Goal: Transaction & Acquisition: Purchase product/service

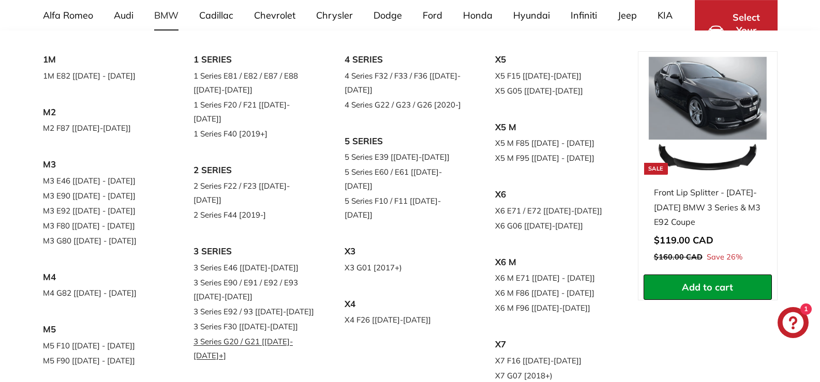
scroll to position [103, 0]
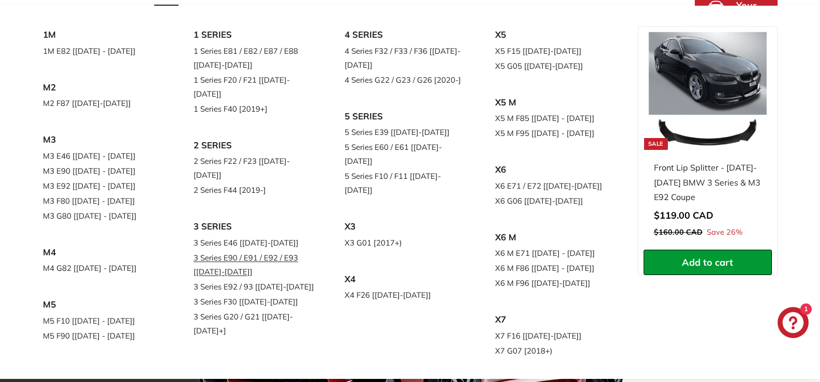
click at [230, 250] on link "3 Series E90 / E91 / E92 / E93 [[DATE]-[DATE]]" at bounding box center [254, 264] width 122 height 29
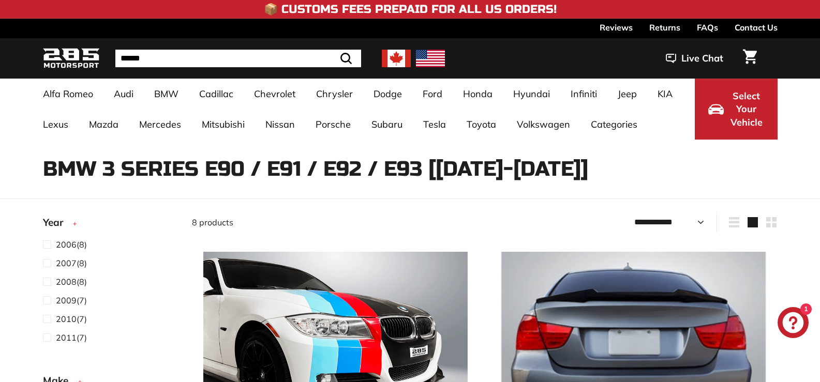
select select "**********"
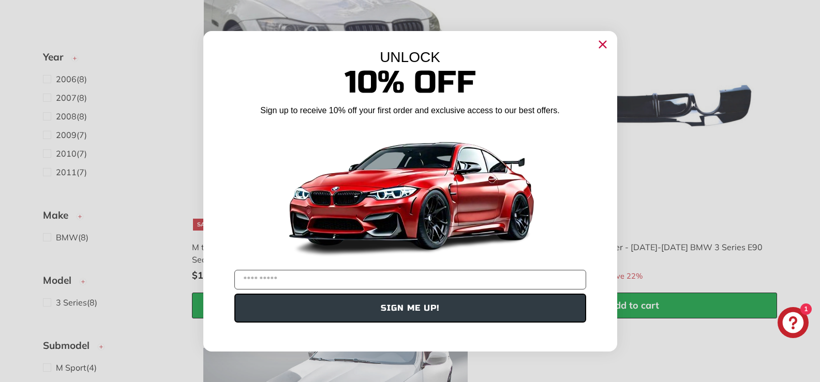
scroll to position [931, 0]
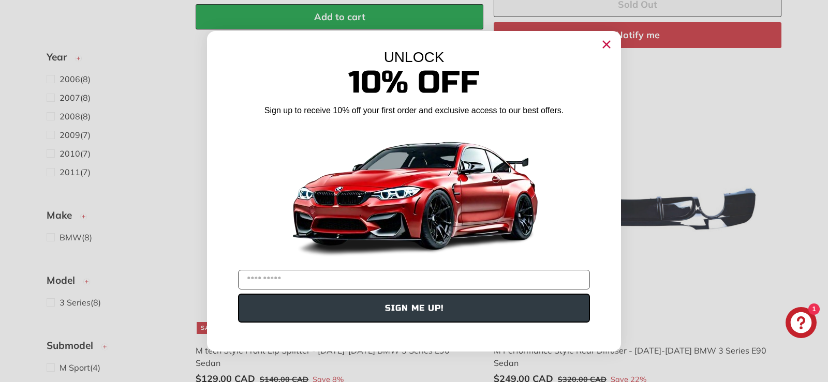
click at [607, 48] on circle "Close dialog" at bounding box center [606, 44] width 16 height 16
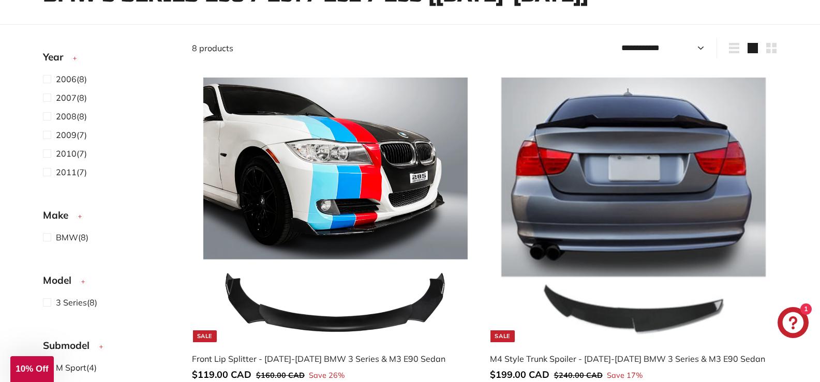
scroll to position [0, 0]
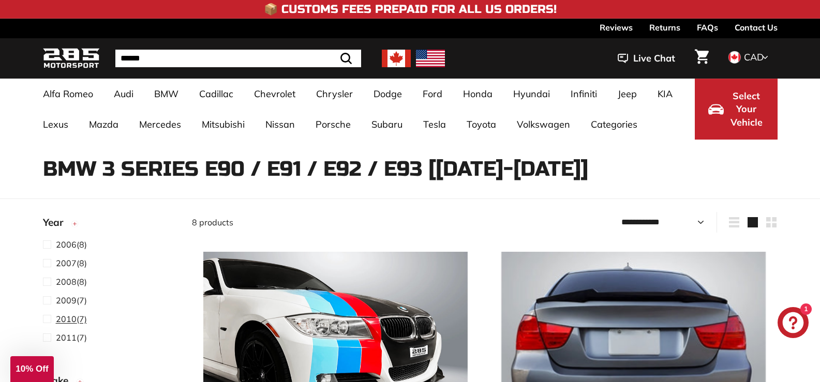
click at [76, 321] on span "2010 (7)" at bounding box center [71, 319] width 31 height 12
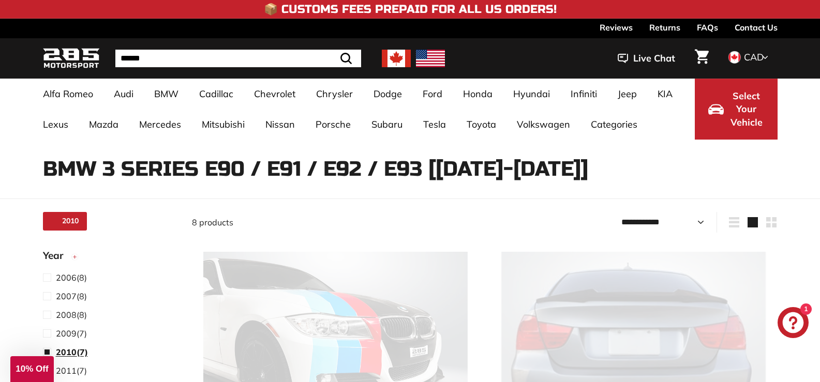
scroll to position [67, 0]
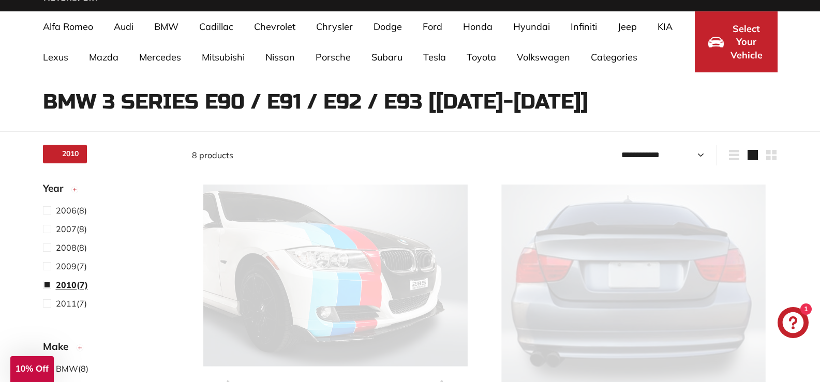
select select "**********"
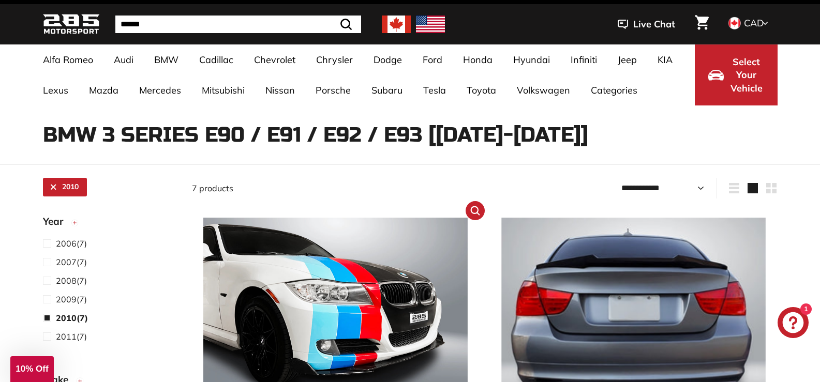
scroll to position [0, 0]
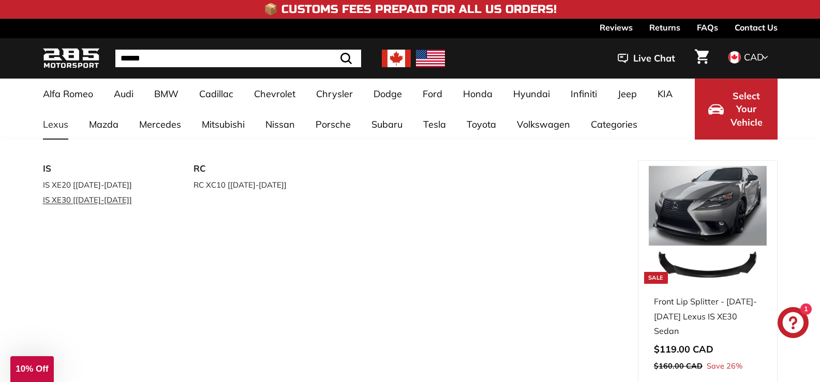
click at [69, 202] on link "IS XE30 [[DATE]-[DATE]]" at bounding box center [104, 199] width 122 height 15
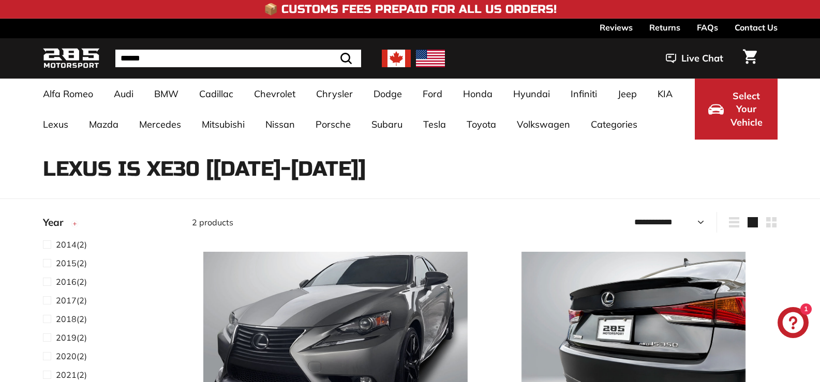
select select "**********"
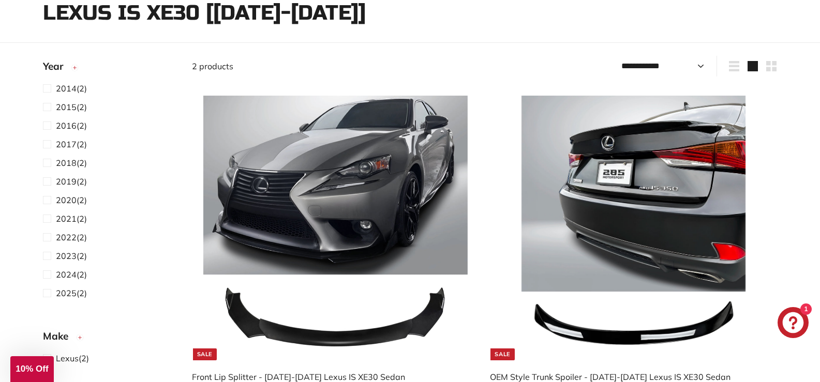
scroll to position [155, 0]
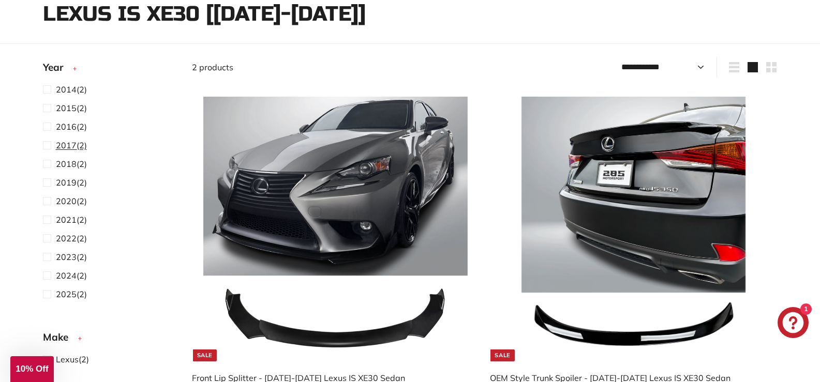
click at [73, 145] on span "2017" at bounding box center [66, 145] width 21 height 10
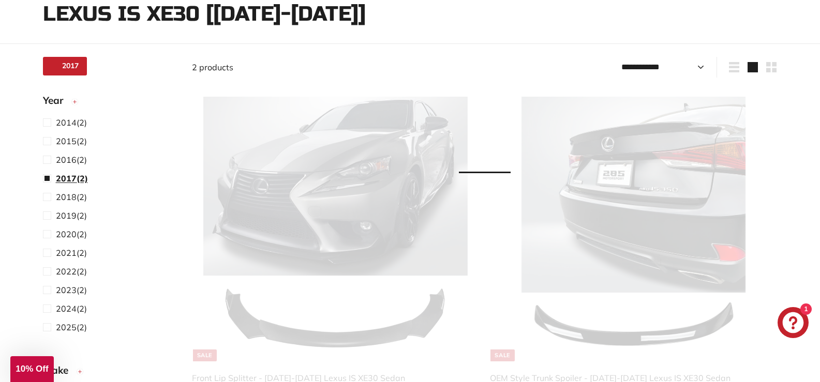
scroll to position [67, 0]
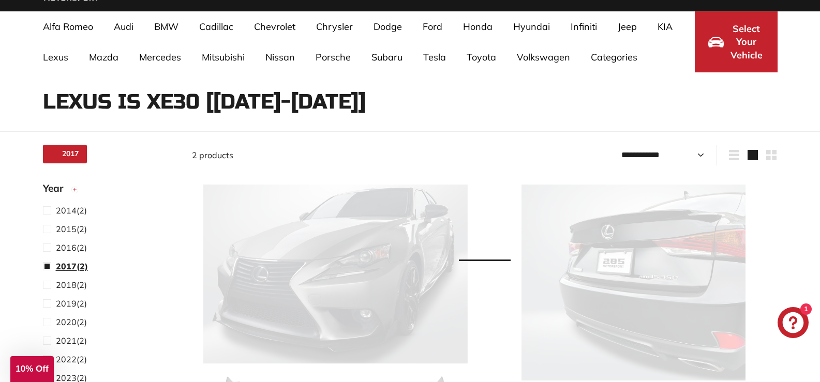
select select "**********"
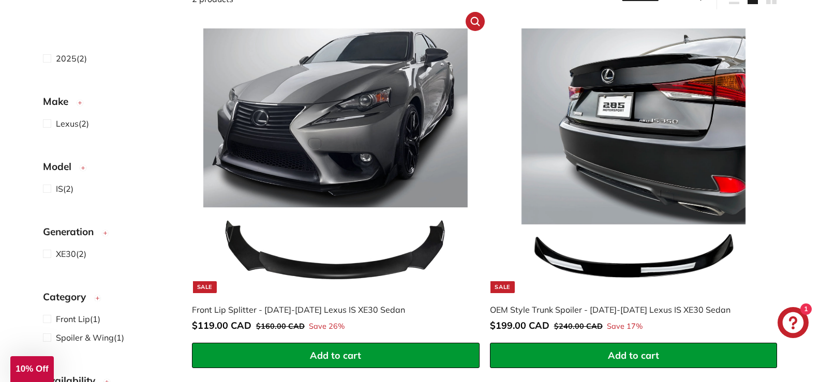
scroll to position [207, 0]
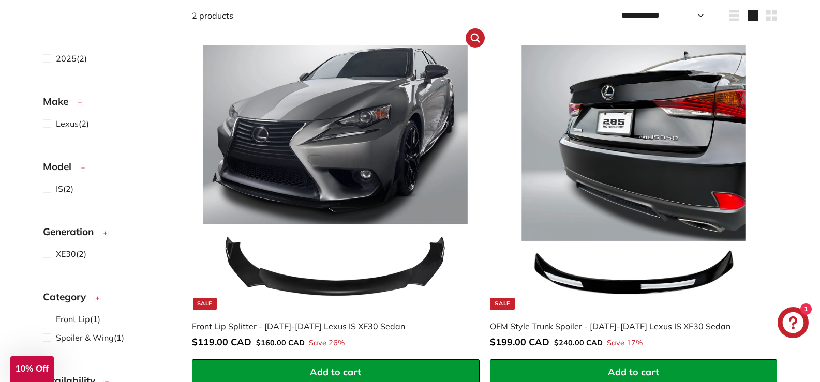
click at [367, 206] on img at bounding box center [335, 177] width 264 height 264
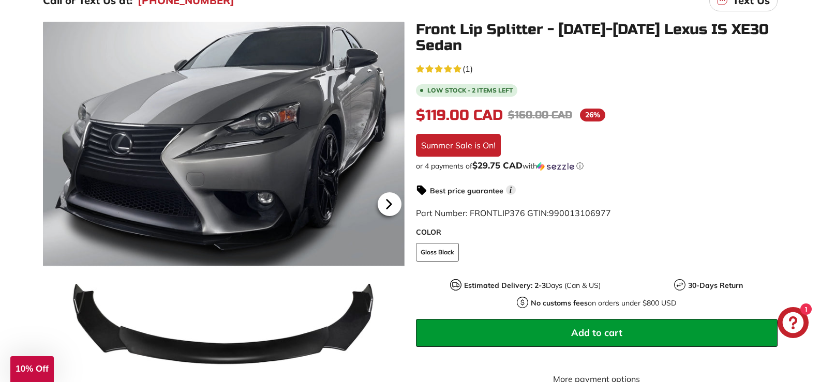
click at [397, 203] on icon at bounding box center [389, 204] width 24 height 24
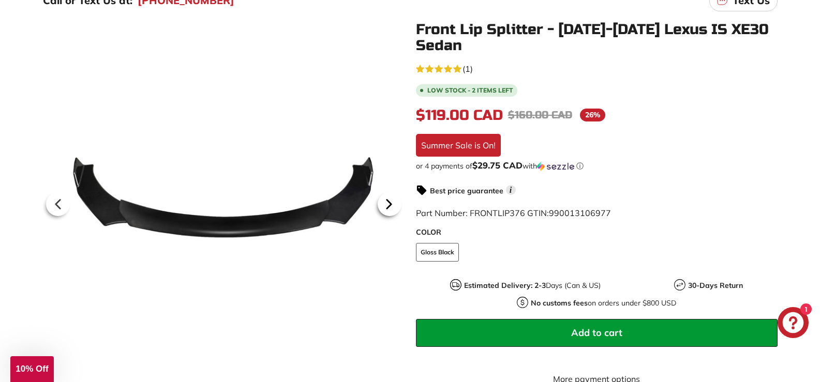
click at [388, 207] on icon at bounding box center [388, 204] width 4 height 9
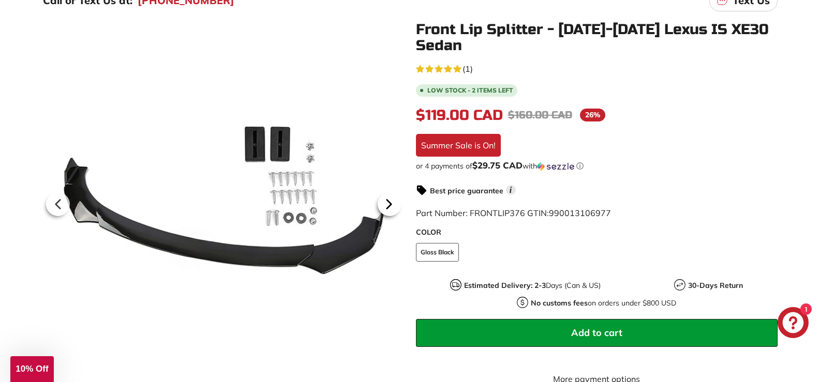
click at [388, 207] on icon at bounding box center [388, 204] width 4 height 9
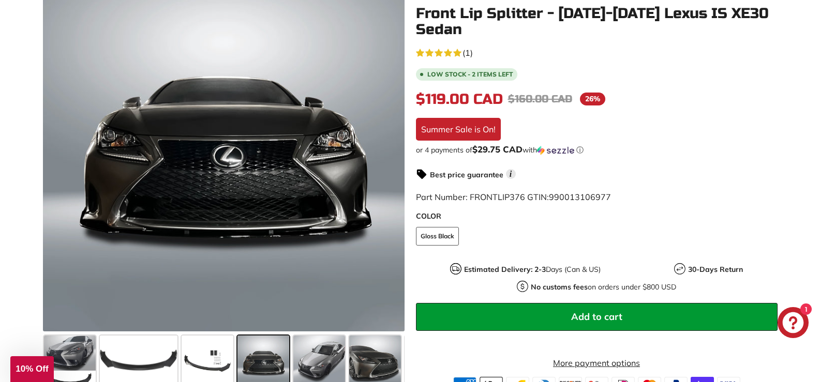
scroll to position [362, 0]
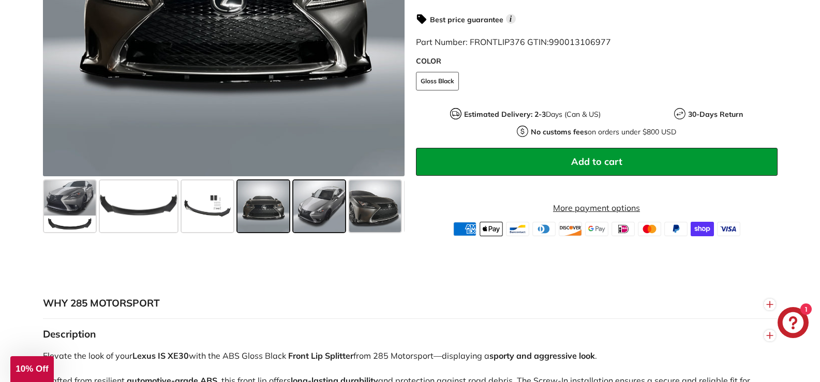
click at [317, 231] on span at bounding box center [319, 207] width 52 height 52
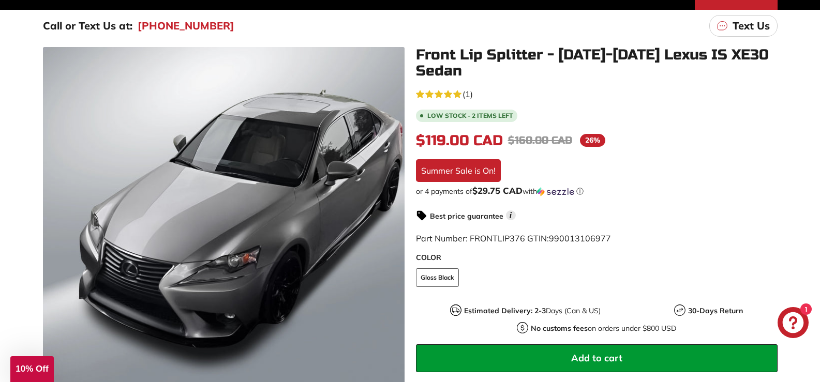
scroll to position [103, 0]
